Goal: Information Seeking & Learning: Learn about a topic

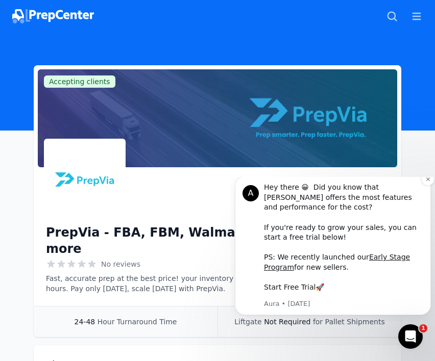
click at [299, 287] on link "Start Free Trial" at bounding box center [290, 287] width 52 height 8
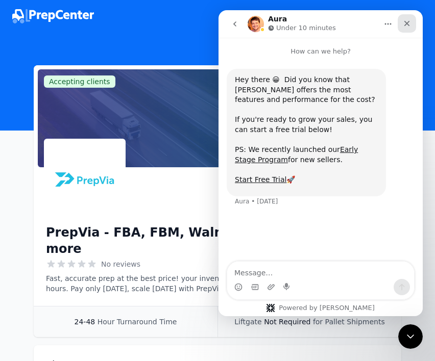
click at [408, 26] on icon "Close" at bounding box center [407, 23] width 8 height 8
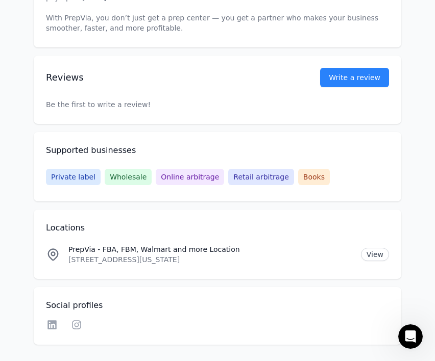
scroll to position [538, 0]
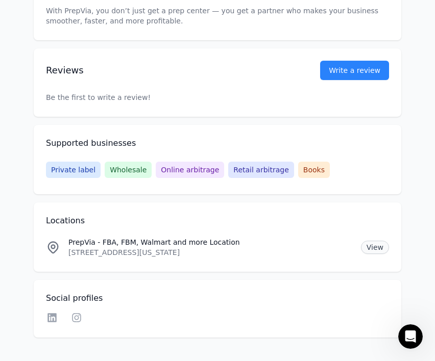
click at [377, 241] on link "View" at bounding box center [375, 247] width 28 height 13
click at [180, 162] on span "Online arbitrage" at bounding box center [190, 170] width 68 height 16
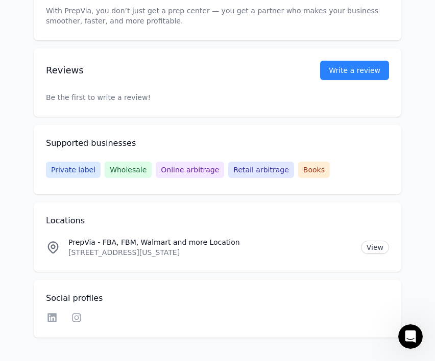
click at [213, 137] on h2 "Supported businesses" at bounding box center [217, 143] width 343 height 12
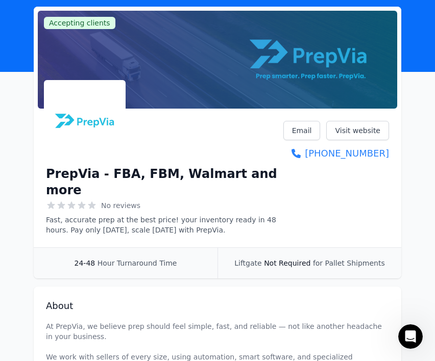
scroll to position [122, 0]
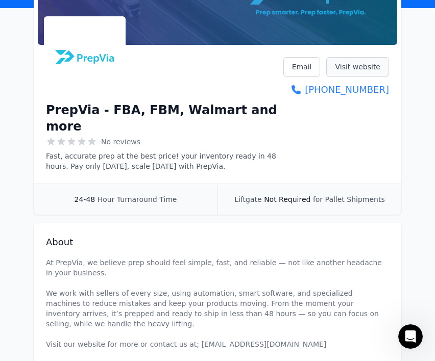
click at [364, 67] on link "Visit website" at bounding box center [357, 66] width 63 height 19
